Goal: Task Accomplishment & Management: Complete application form

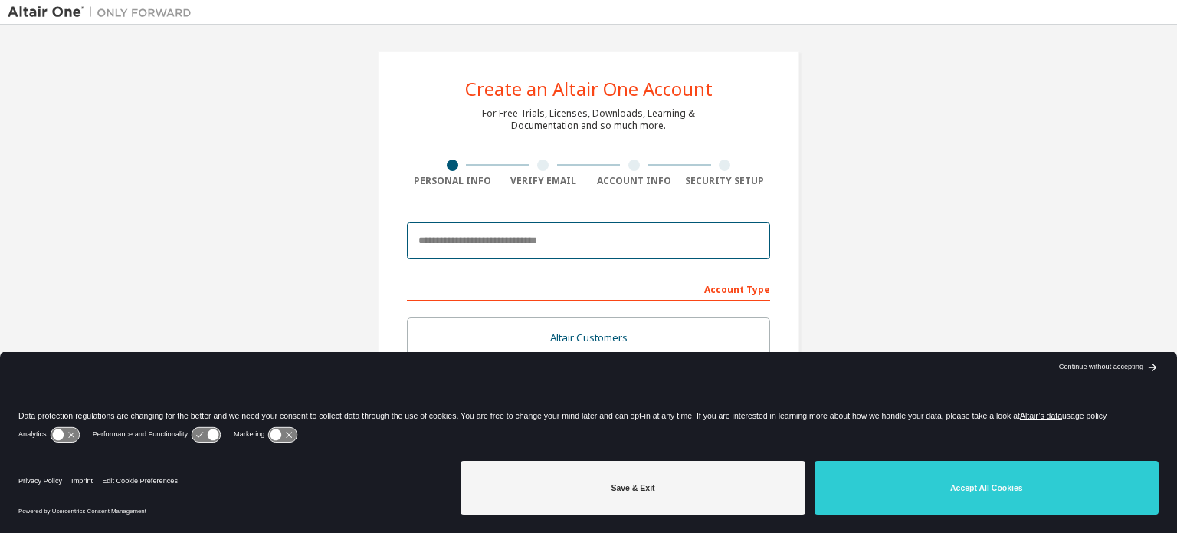
click at [602, 248] on input "email" at bounding box center [588, 240] width 363 height 37
type input "*"
type input "**********"
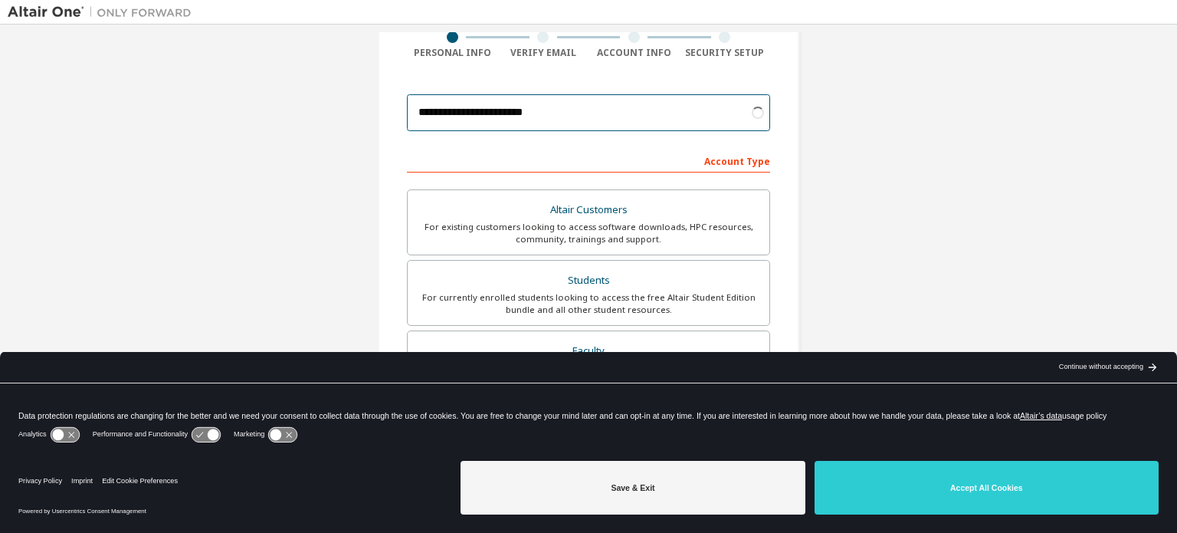
scroll to position [126, 0]
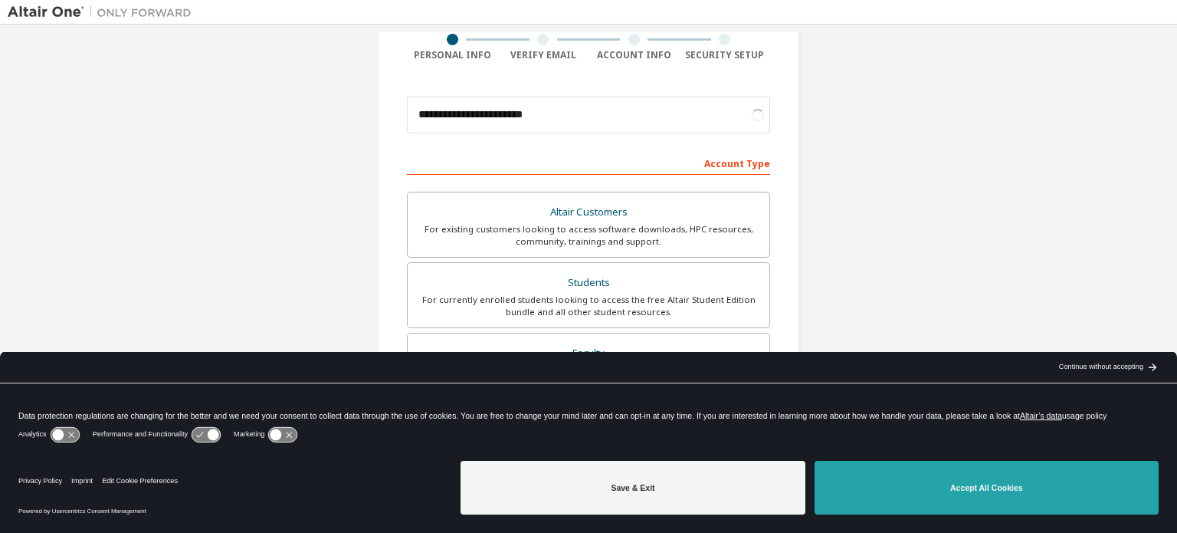
click at [903, 488] on button "Accept All Cookies" at bounding box center [987, 488] width 344 height 54
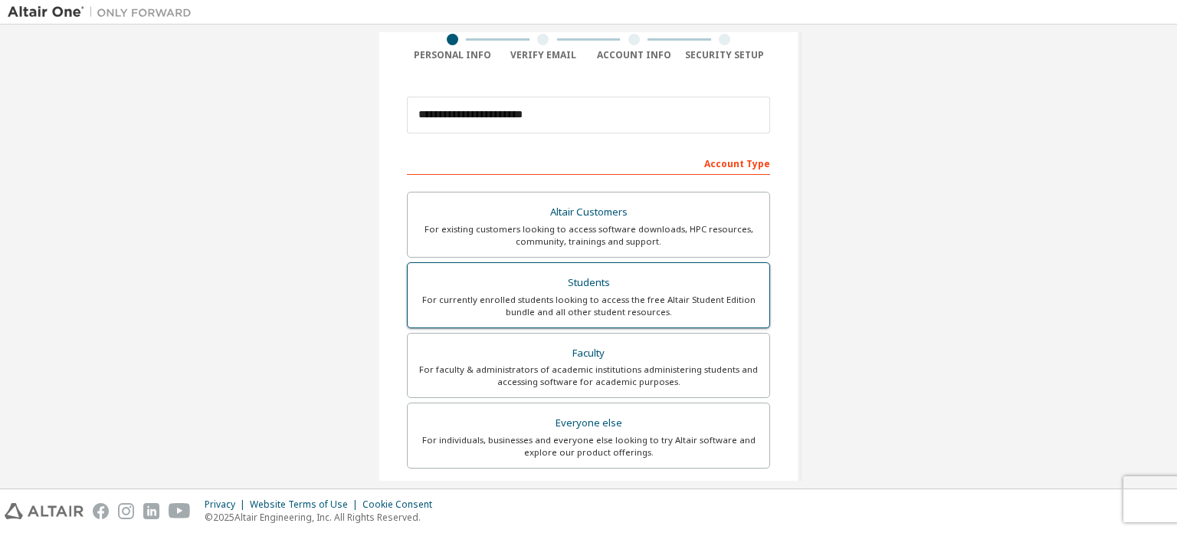
click at [647, 288] on div "Students" at bounding box center [588, 282] width 343 height 21
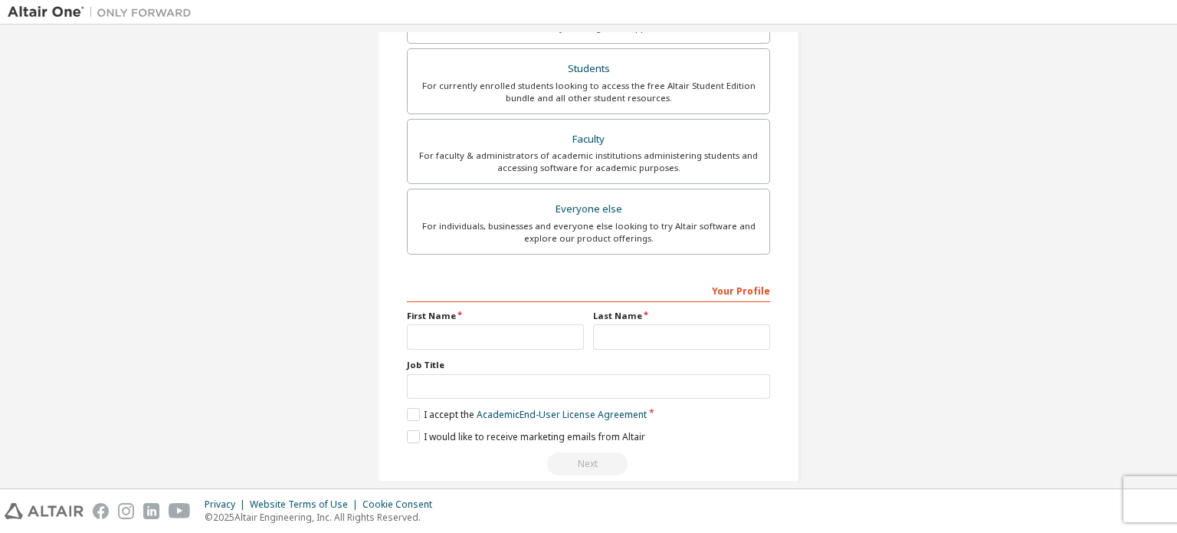
scroll to position [360, 0]
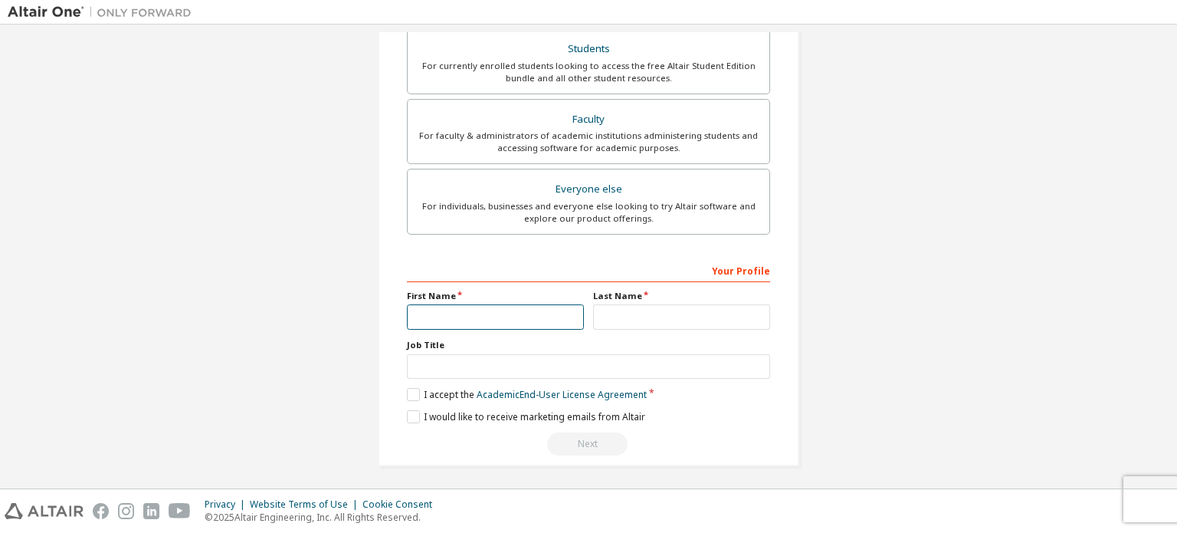
click at [534, 319] on input "text" at bounding box center [495, 316] width 177 height 25
type input "*******"
type input "********"
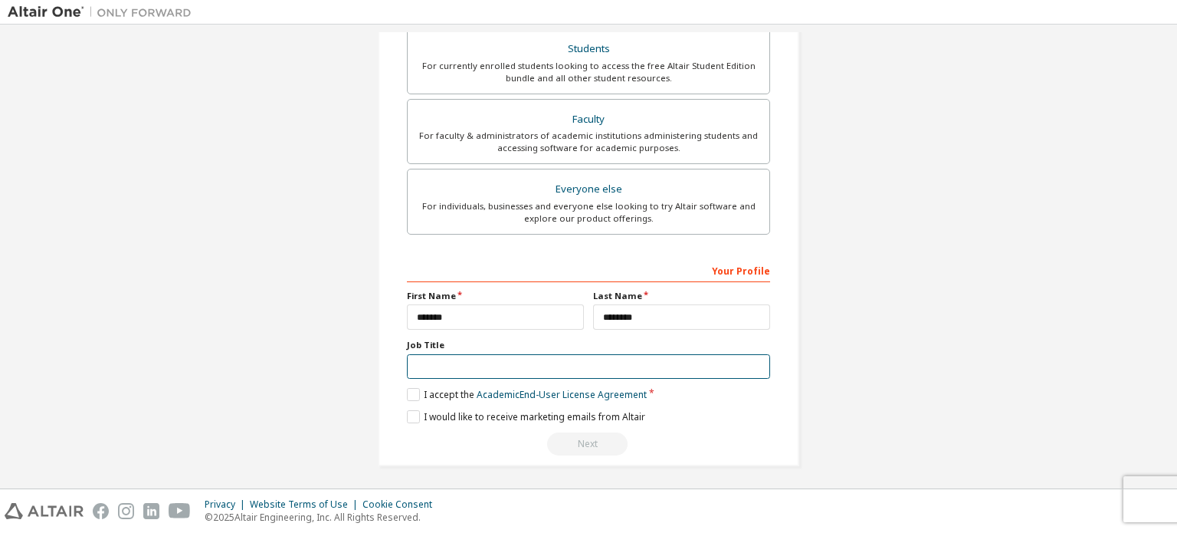
click at [485, 358] on input "text" at bounding box center [588, 366] width 363 height 25
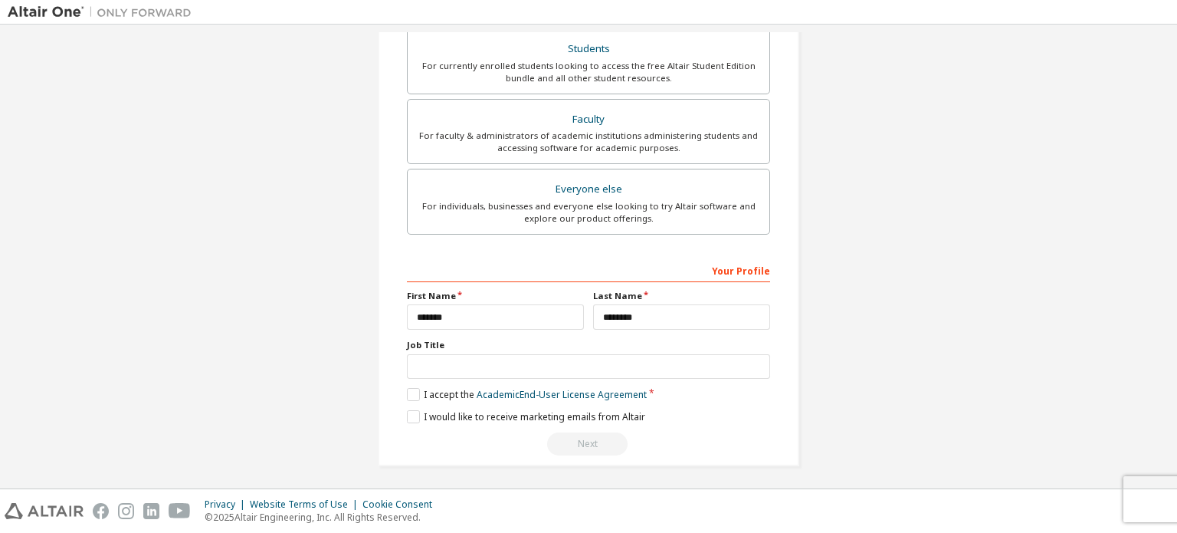
click at [371, 438] on div "**********" at bounding box center [589, 79] width 458 height 812
click at [414, 389] on label "I accept the Academic End-User License Agreement" at bounding box center [527, 394] width 240 height 13
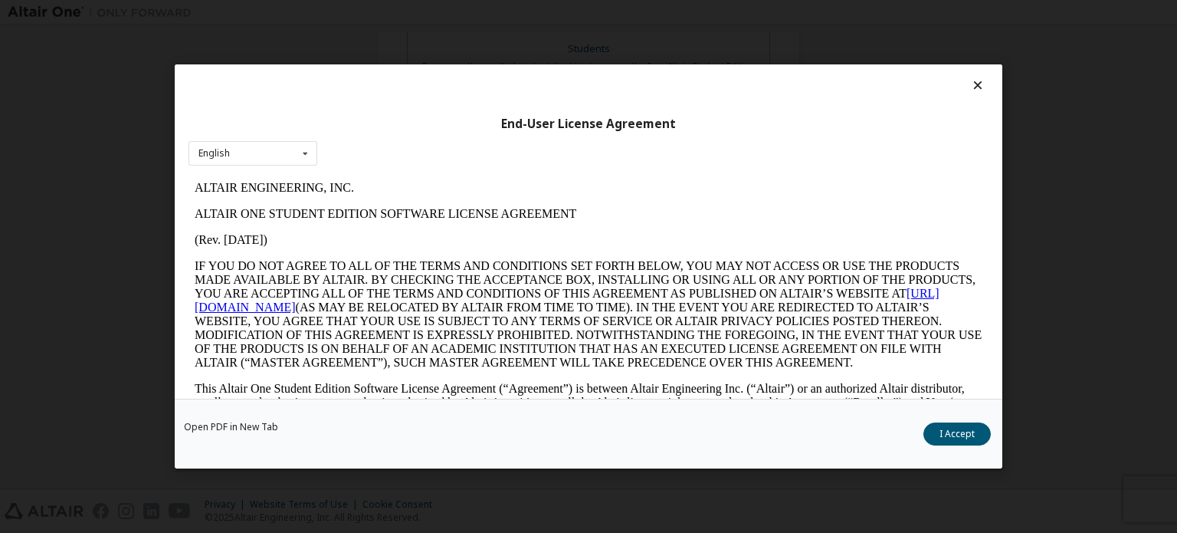
scroll to position [0, 0]
click at [954, 434] on button "I Accept" at bounding box center [957, 433] width 67 height 23
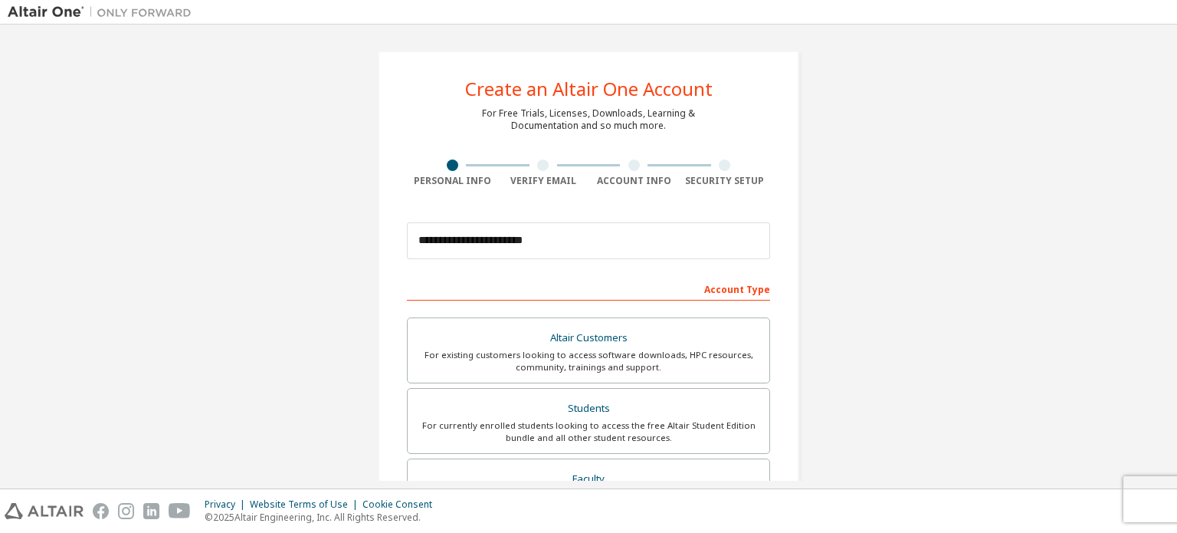
scroll to position [360, 0]
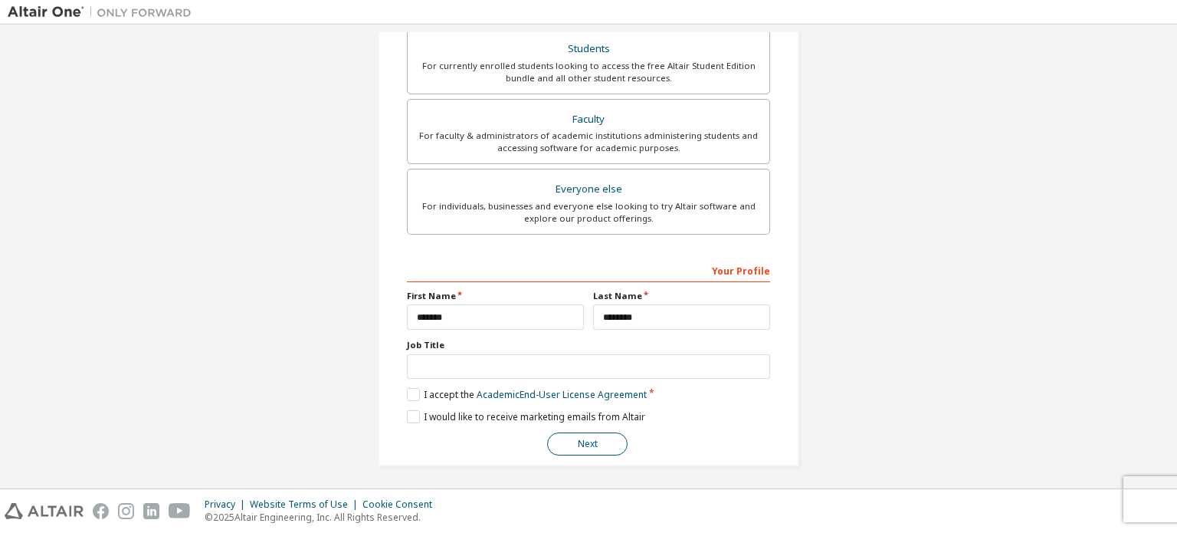
click at [564, 446] on button "Next" at bounding box center [587, 443] width 80 height 23
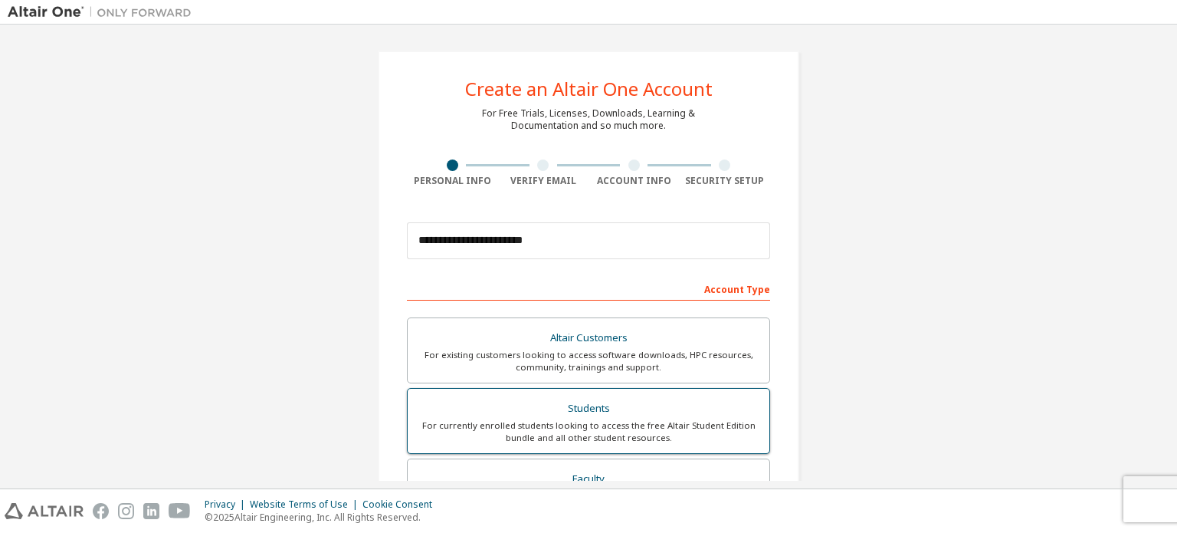
scroll to position [0, 0]
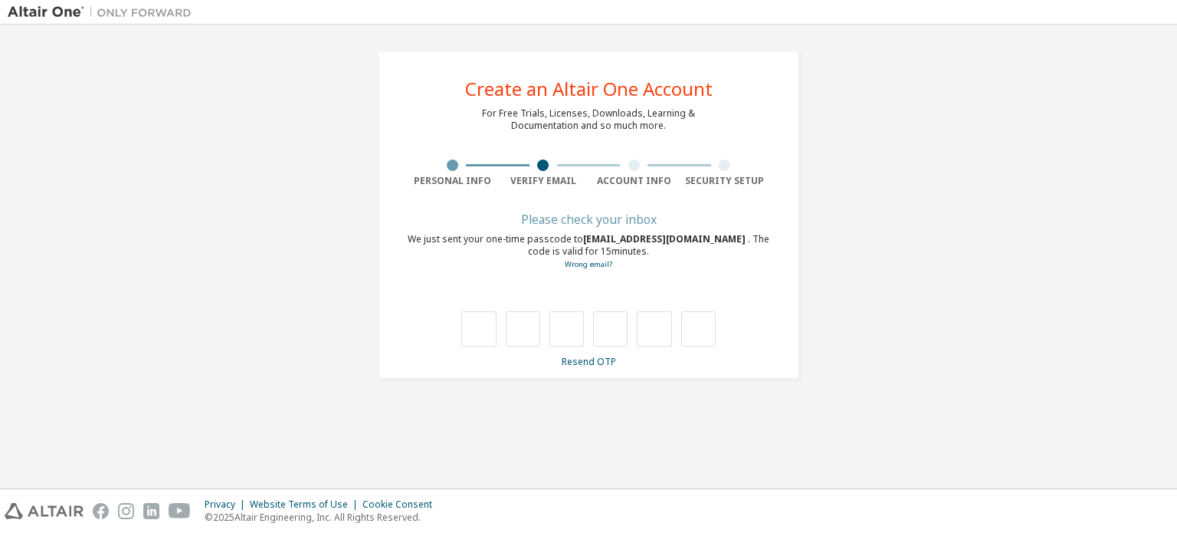
type input "*"
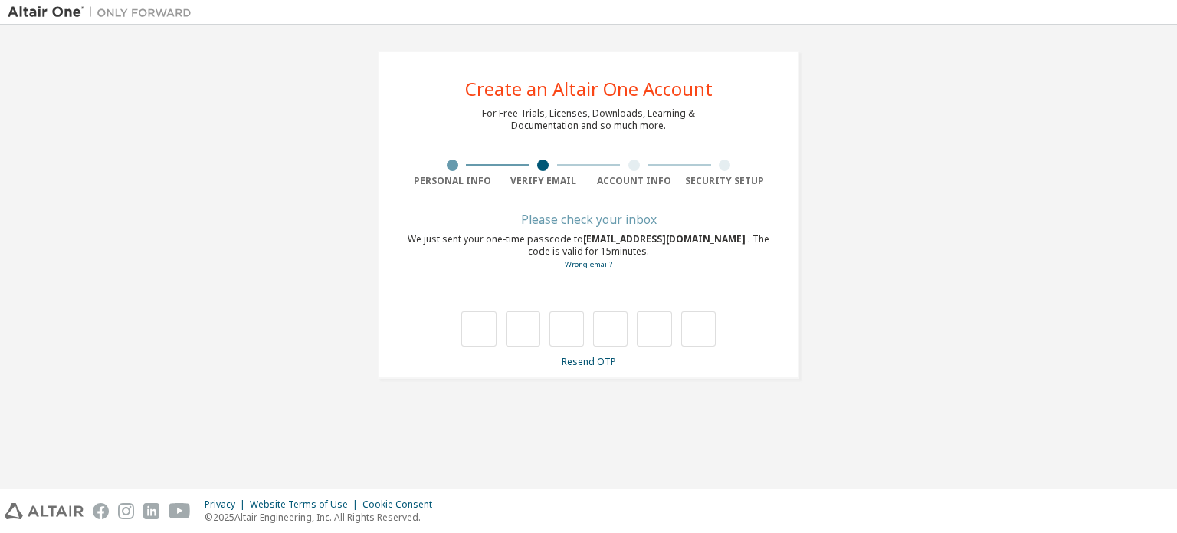
type input "*"
click at [596, 364] on link "Resend OTP" at bounding box center [589, 361] width 54 height 13
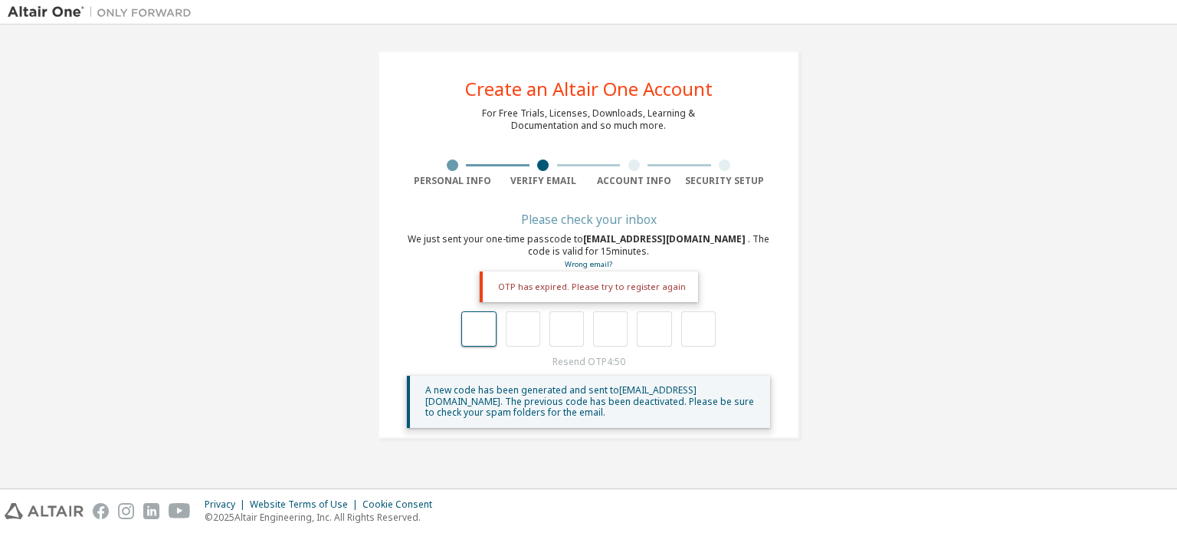
click at [466, 327] on input "text" at bounding box center [478, 328] width 34 height 35
type input "*"
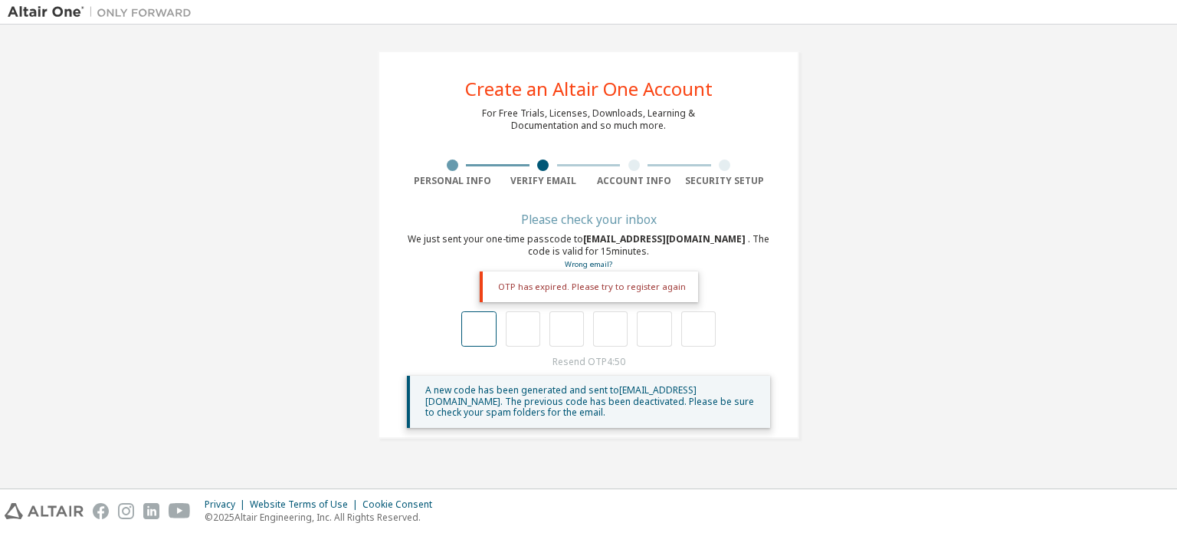
type input "*"
